Goal: Information Seeking & Learning: Learn about a topic

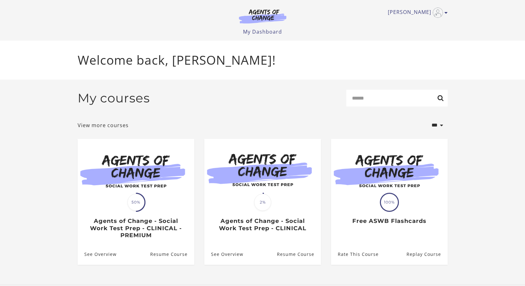
scroll to position [6, 0]
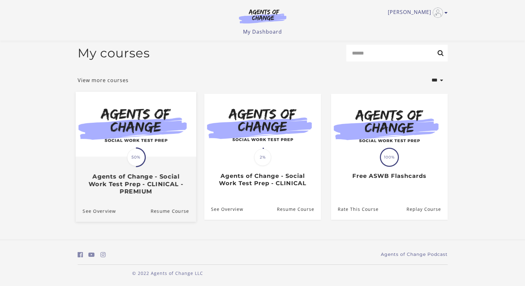
click at [126, 163] on div "Translation missing: en.liquid.partials.dashboard_course_card.progress_descript…" at bounding box center [136, 157] width 20 height 20
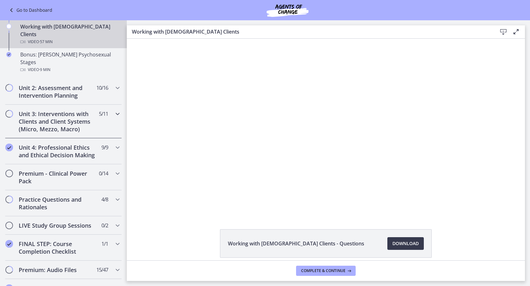
scroll to position [434, 0]
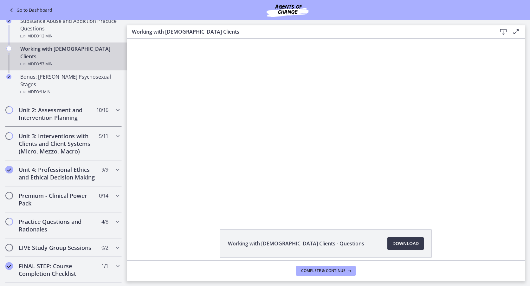
click at [45, 106] on h2 "Unit 2: Assessment and Intervention Planning" at bounding box center [57, 113] width 77 height 15
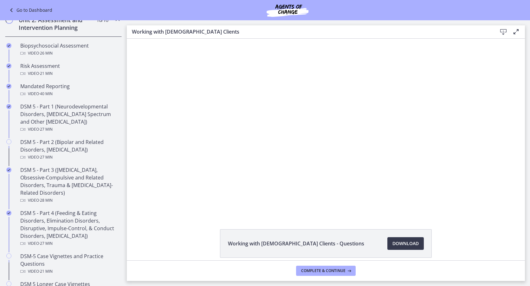
scroll to position [212, 0]
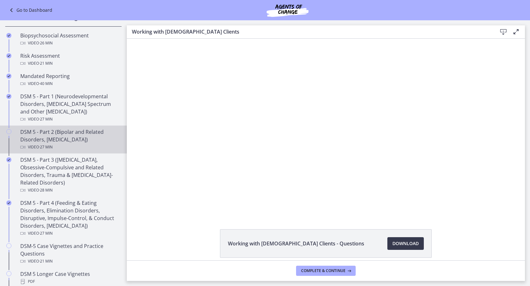
click at [49, 140] on div "DSM 5 - Part 2 (Bipolar and Related Disorders, Depressive Disorders) Video · 27…" at bounding box center [69, 139] width 99 height 23
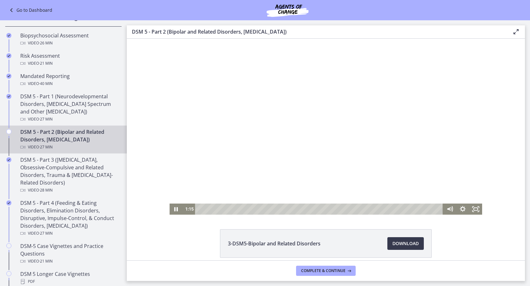
click at [297, 115] on div at bounding box center [325, 127] width 313 height 176
